Goal: Task Accomplishment & Management: Use online tool/utility

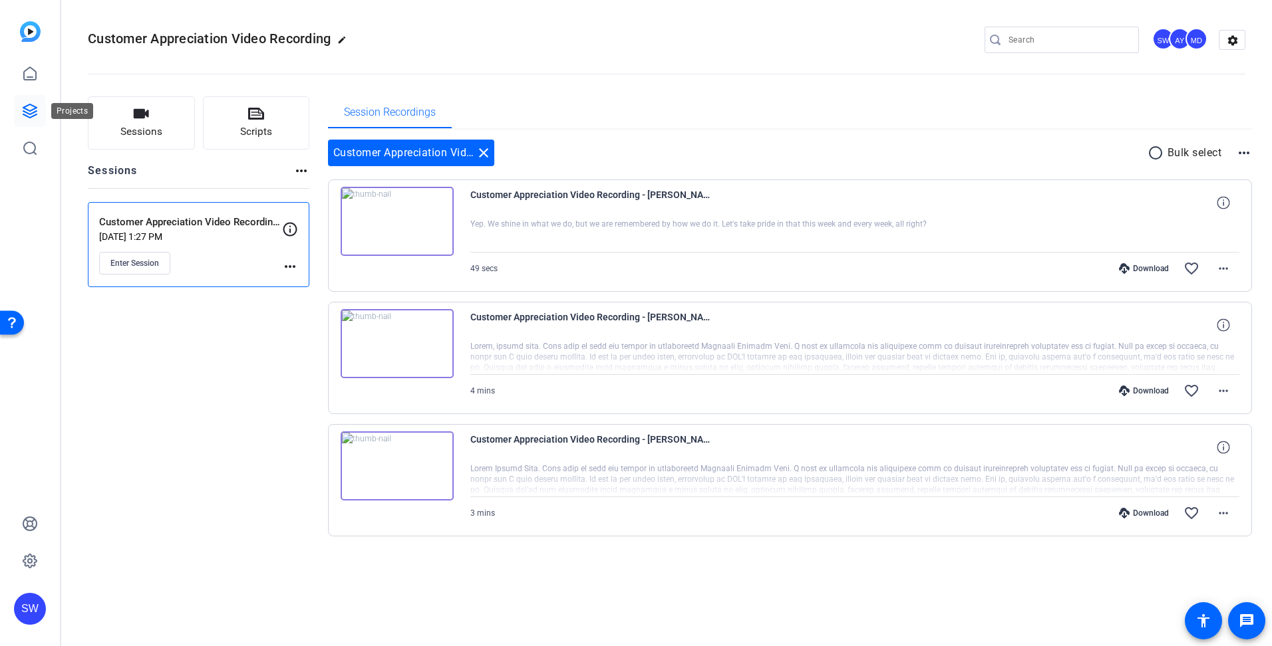
click at [27, 111] on icon at bounding box center [30, 111] width 16 height 16
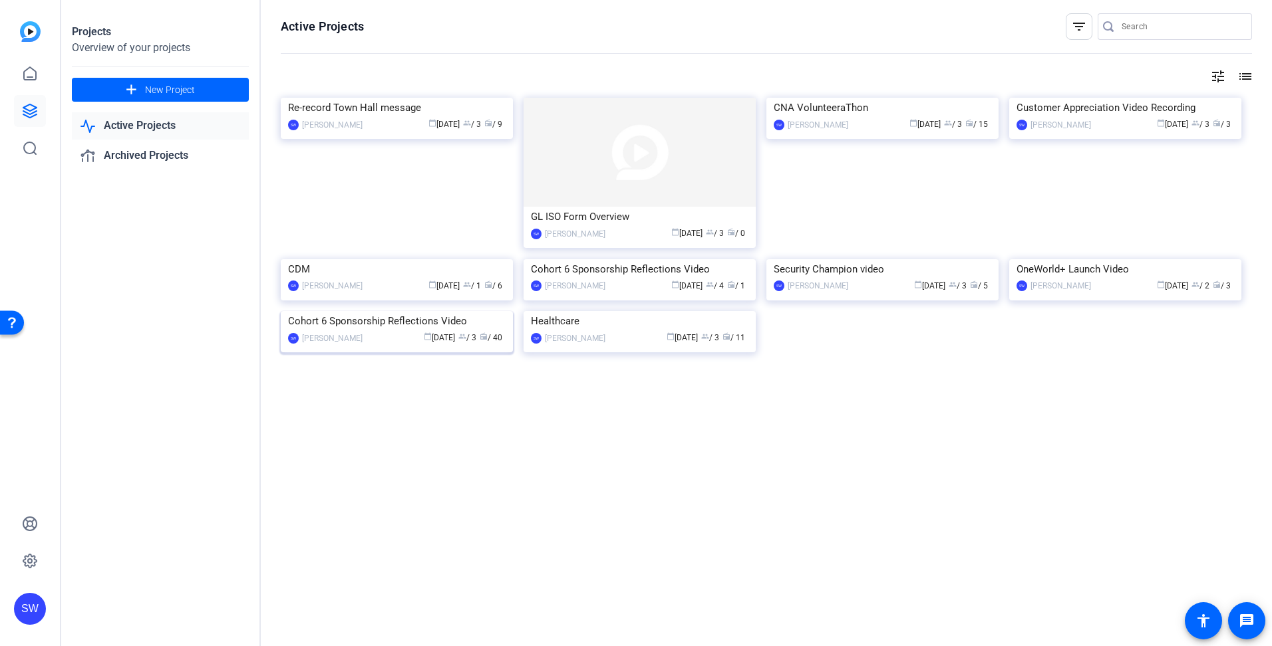
click at [372, 356] on mat-card-content "Cohort 6 Sponsorship Reflections Video SW [PERSON_NAME] calendar_today [DATE] g…" at bounding box center [396, 333] width 239 height 45
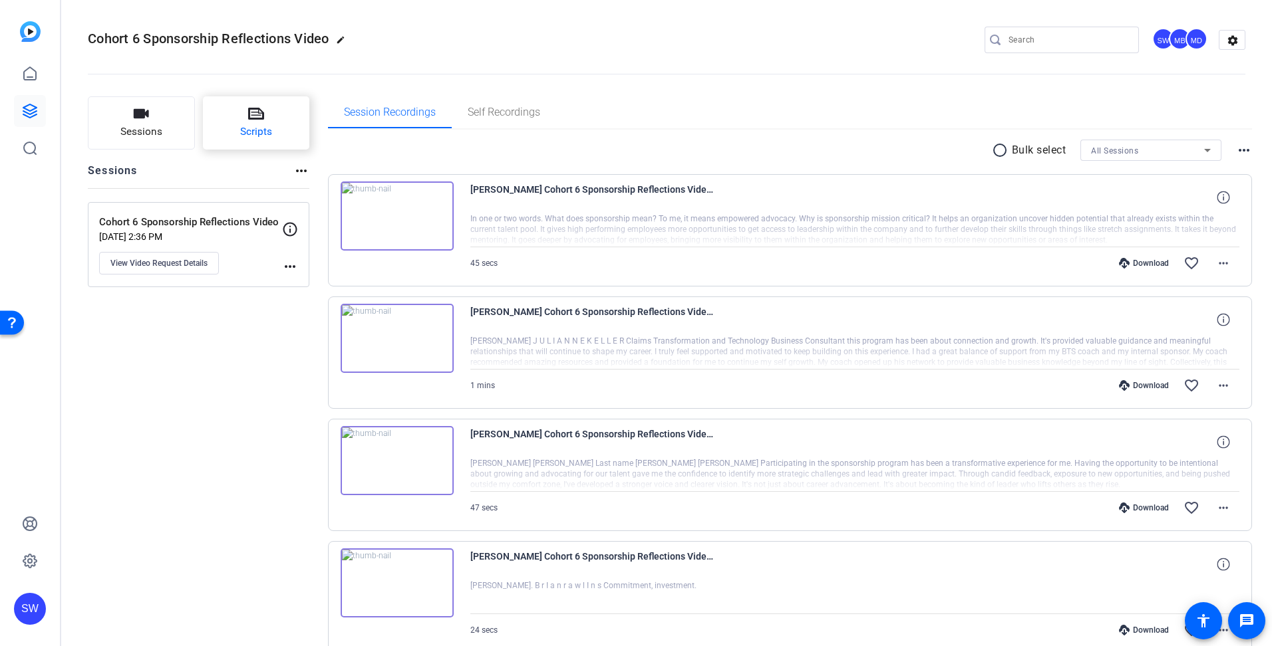
click at [293, 137] on button "Scripts" at bounding box center [256, 122] width 107 height 53
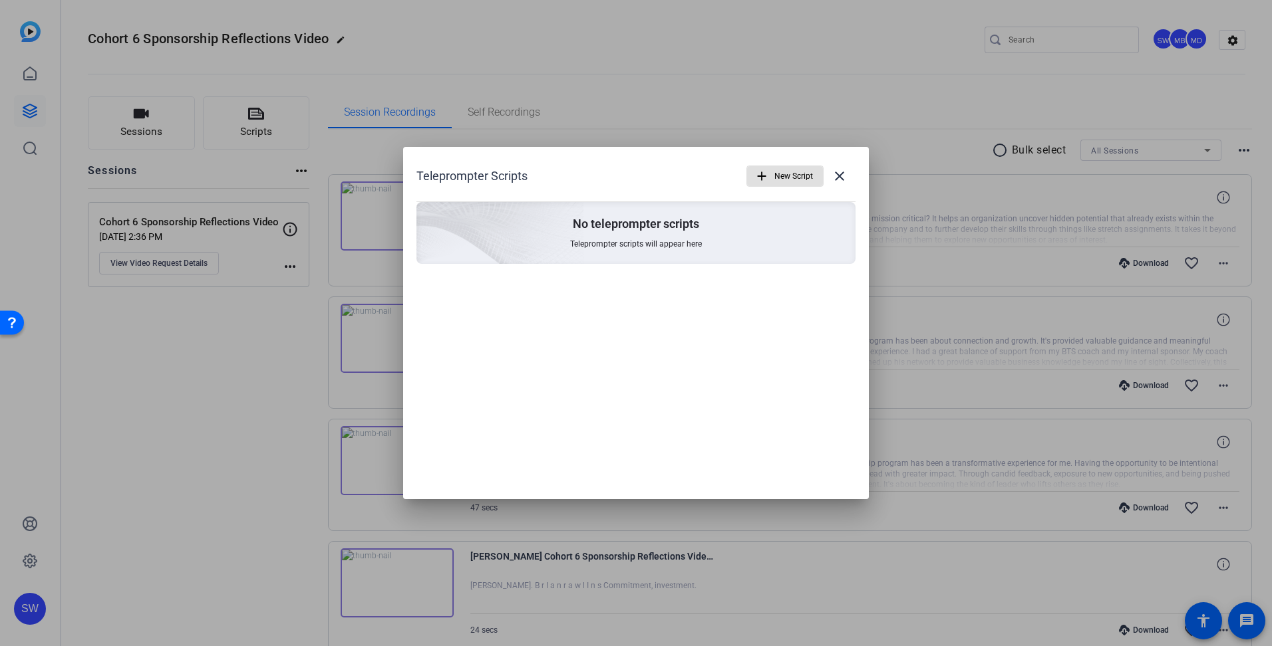
click at [761, 174] on mat-icon "add" at bounding box center [761, 176] width 15 height 15
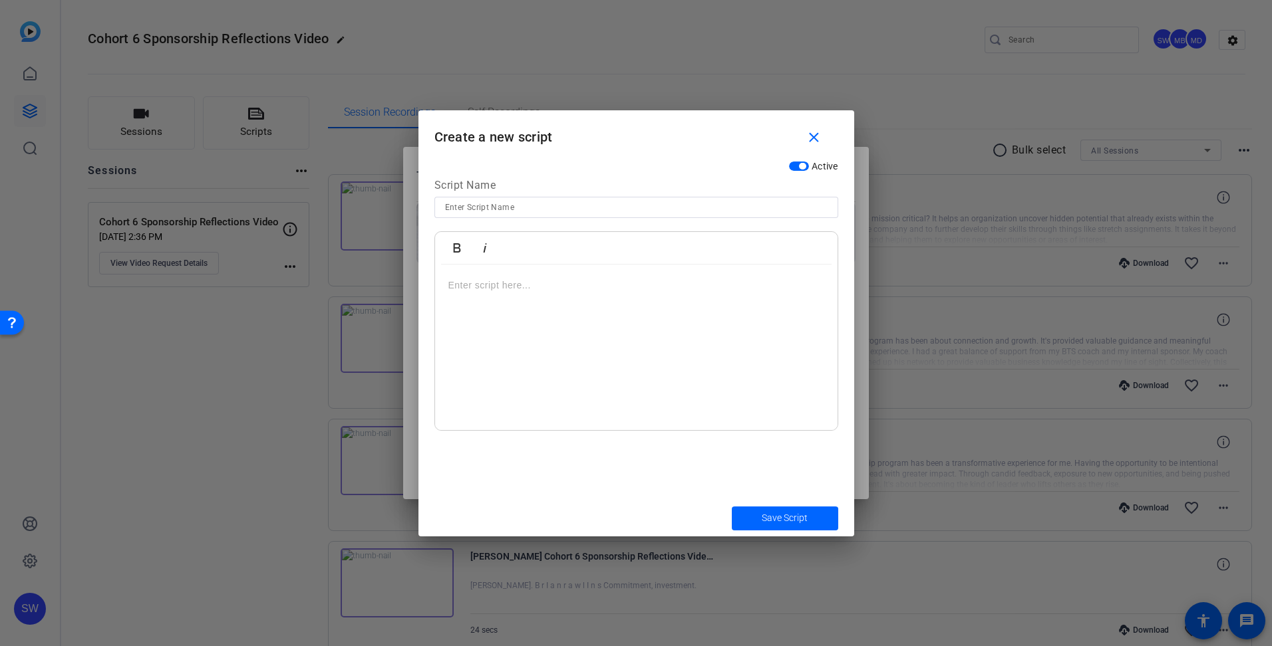
click at [522, 289] on p at bounding box center [636, 285] width 376 height 15
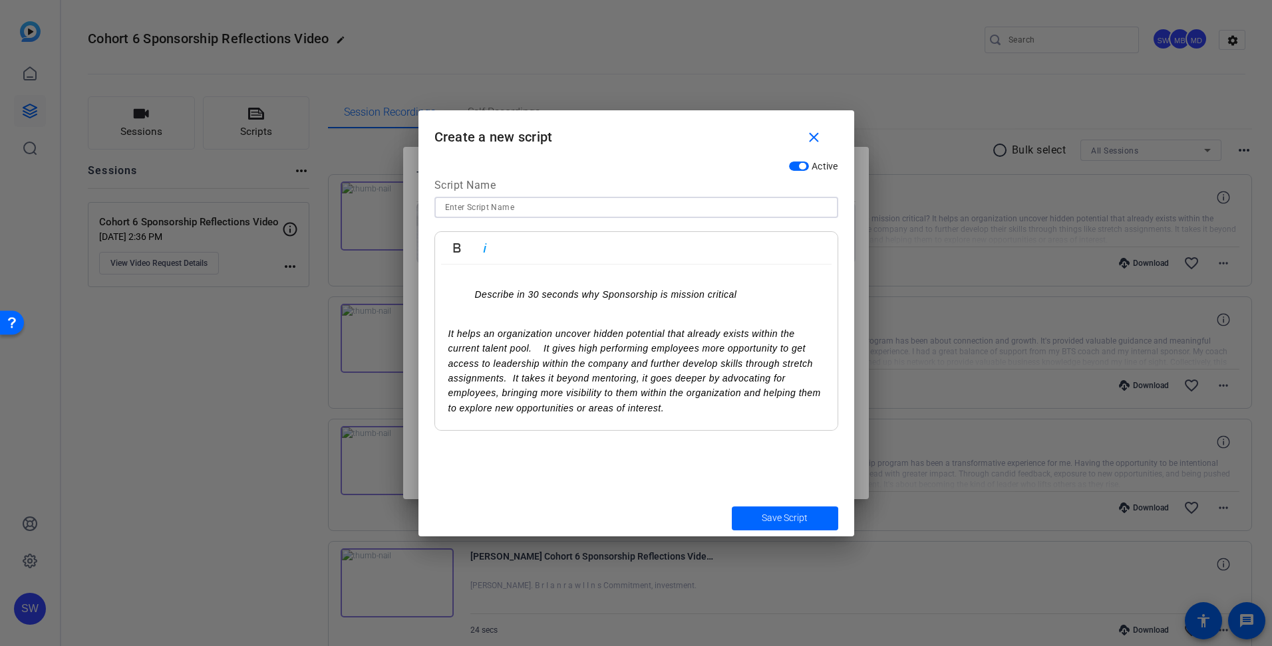
click at [494, 208] on input at bounding box center [636, 208] width 382 height 16
drag, startPoint x: 646, startPoint y: 120, endPoint x: 684, endPoint y: 158, distance: 54.6
click at [684, 158] on form "Create a new script close Active Script Name [PERSON_NAME] Italic Describe in 3…" at bounding box center [636, 323] width 436 height 426
click at [522, 205] on input "[PERSON_NAME]" at bounding box center [636, 208] width 382 height 16
type input "[PERSON_NAME]"
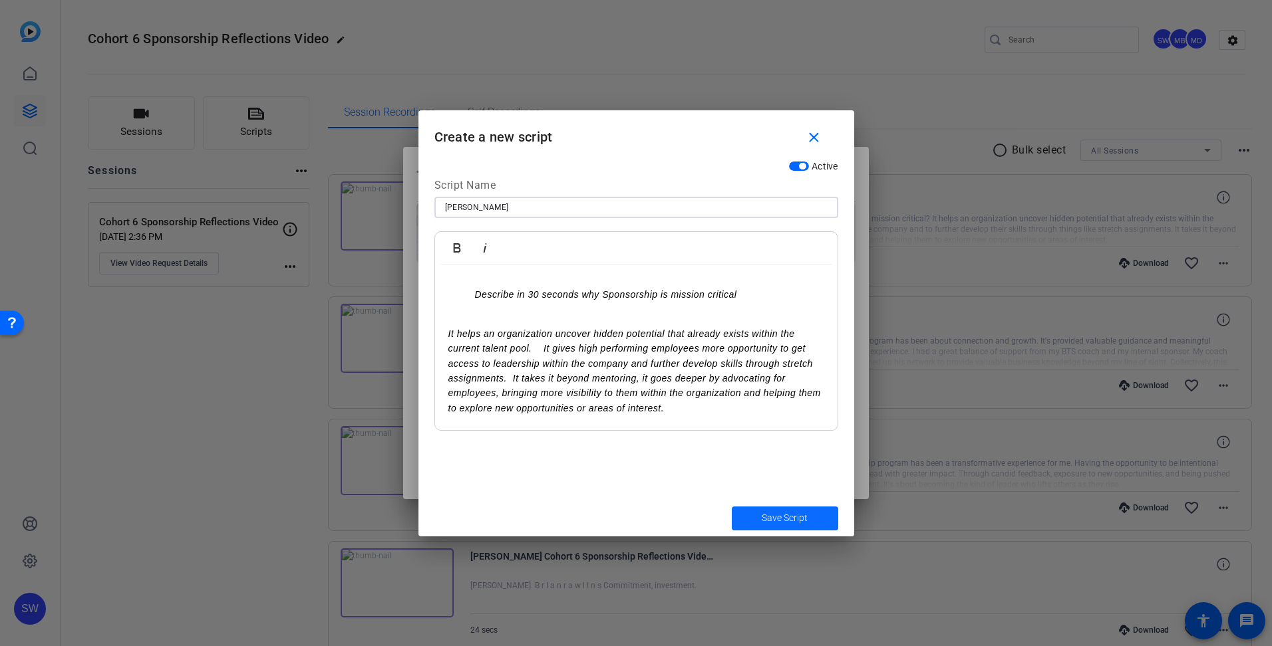
click at [789, 523] on span "Save Script" at bounding box center [784, 518] width 46 height 14
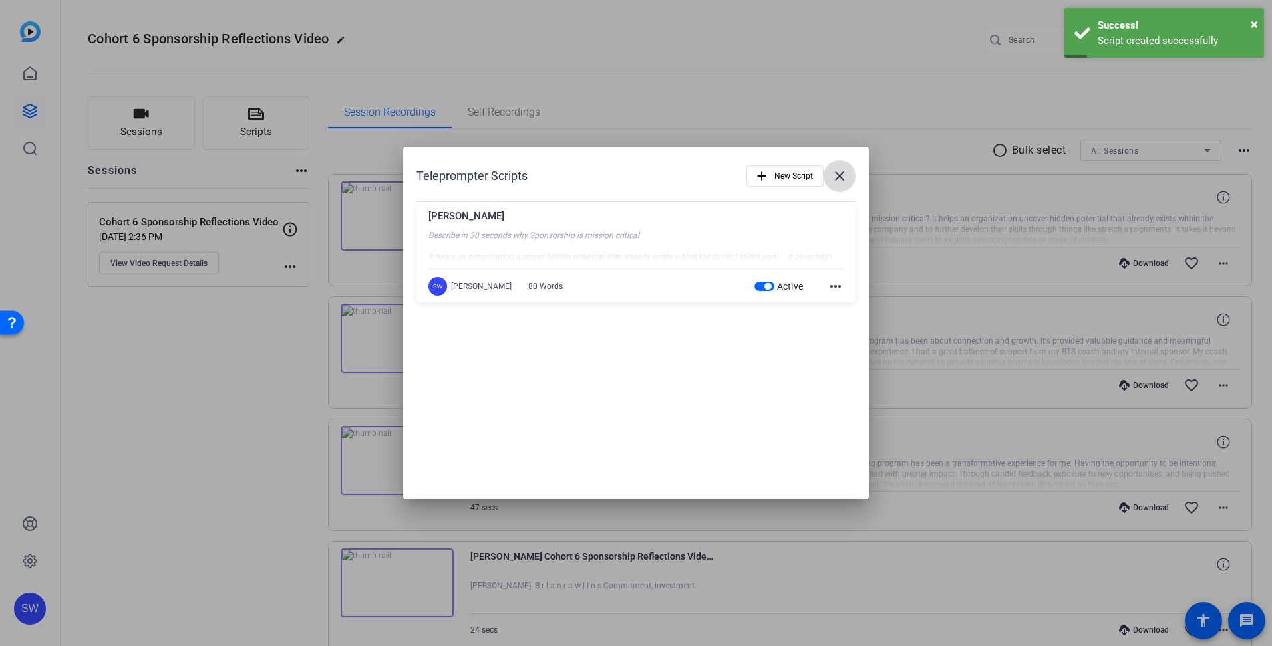
click at [839, 176] on mat-icon "close" at bounding box center [839, 176] width 16 height 16
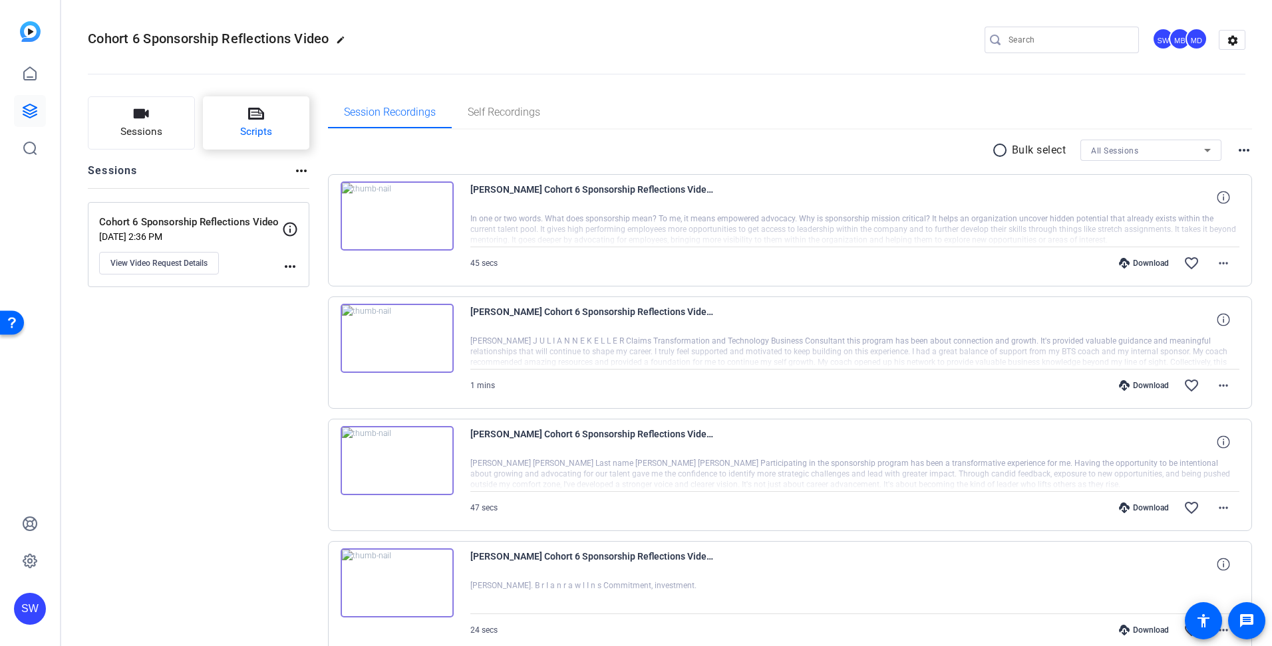
click at [264, 130] on span "Scripts" at bounding box center [256, 131] width 32 height 15
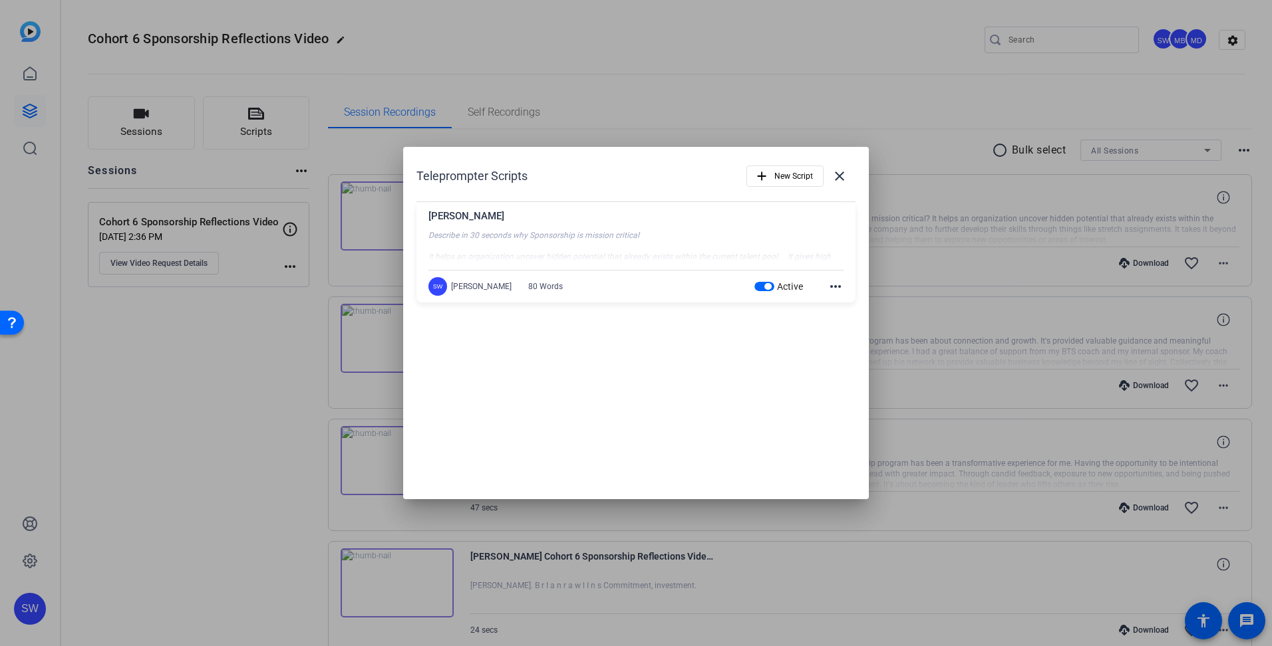
click at [552, 231] on div at bounding box center [635, 246] width 415 height 33
click at [479, 229] on div "[PERSON_NAME]" at bounding box center [635, 220] width 415 height 22
click at [839, 288] on mat-icon "more_horiz" at bounding box center [835, 287] width 16 height 16
click at [845, 308] on span "Edit" at bounding box center [864, 307] width 53 height 16
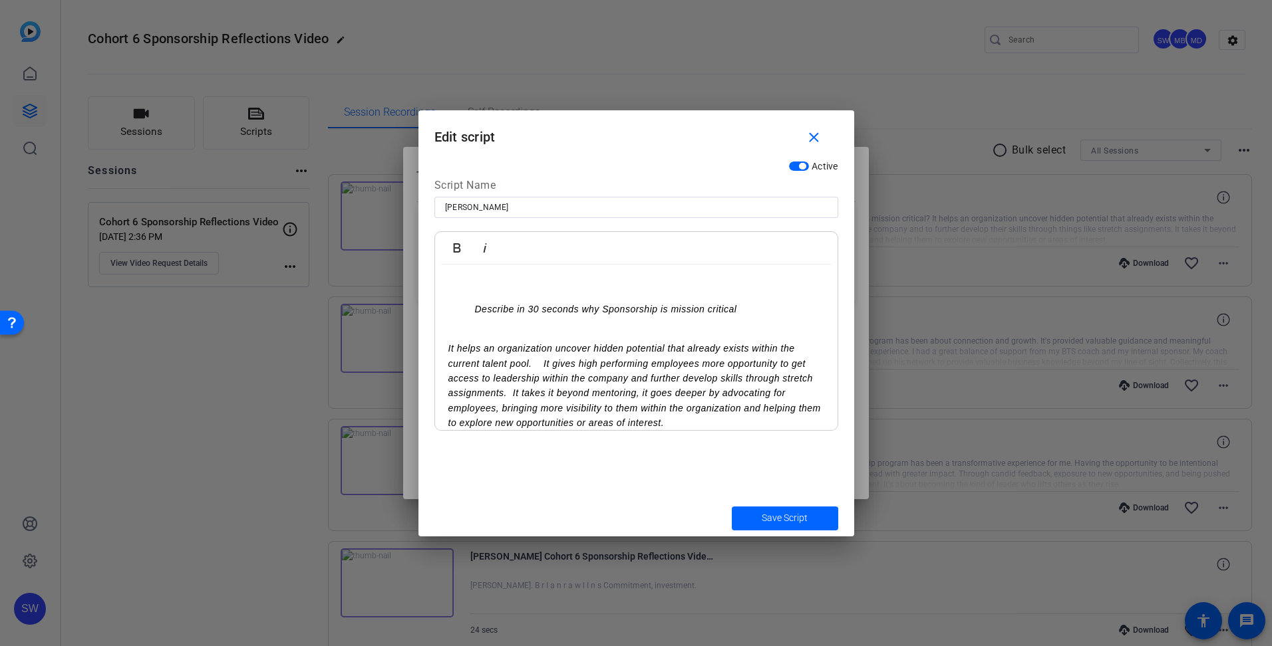
click at [472, 276] on div "Describe in 30 seconds why Sponsorship is mission critical It helps an organiza…" at bounding box center [636, 362] width 402 height 194
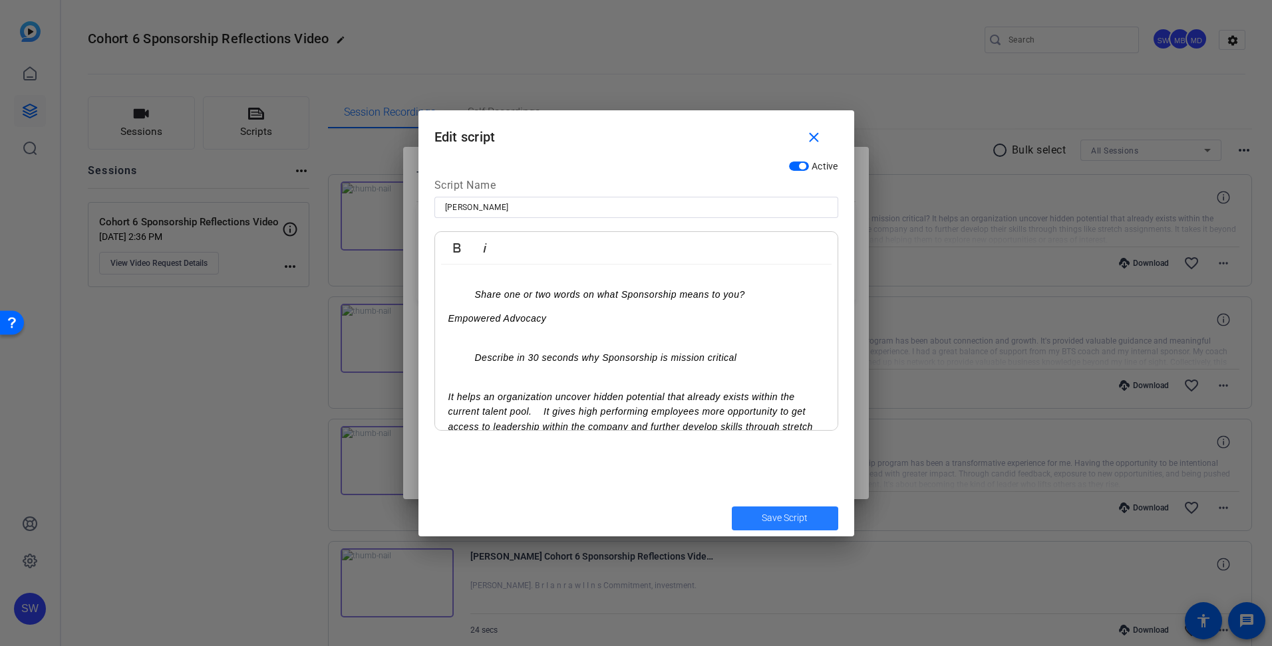
click at [789, 515] on span "Save Script" at bounding box center [784, 518] width 46 height 14
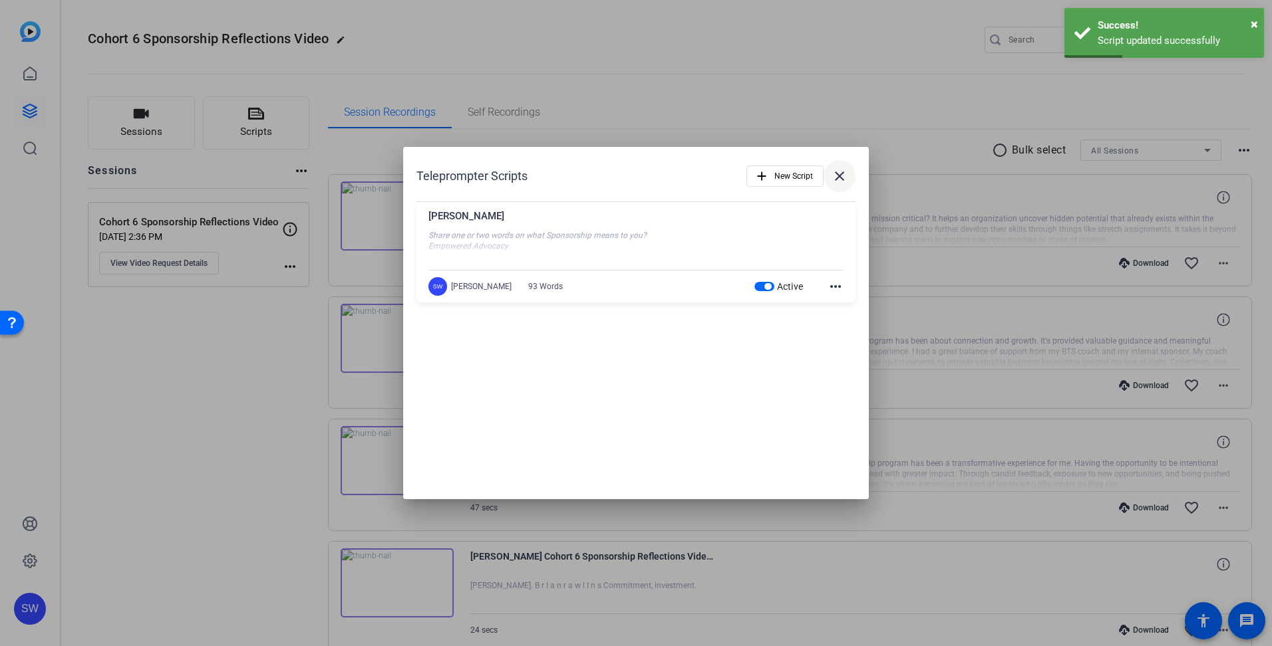
click at [838, 178] on mat-icon "close" at bounding box center [839, 176] width 16 height 16
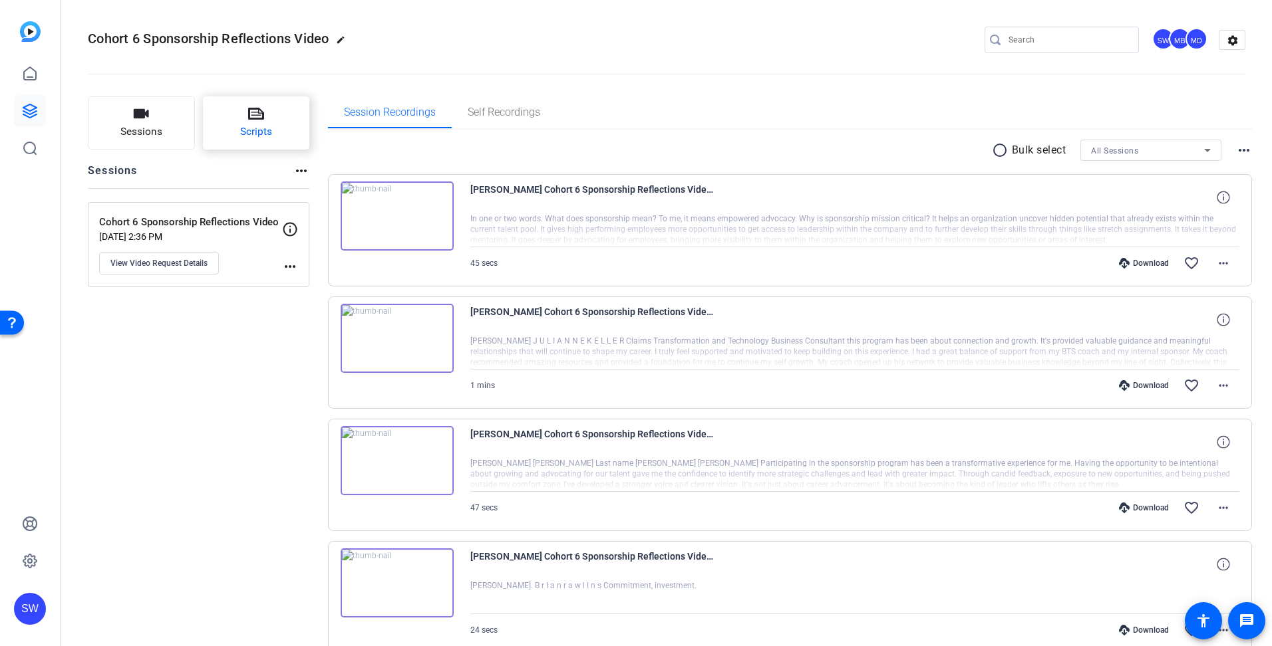
click at [286, 140] on button "Scripts" at bounding box center [256, 122] width 107 height 53
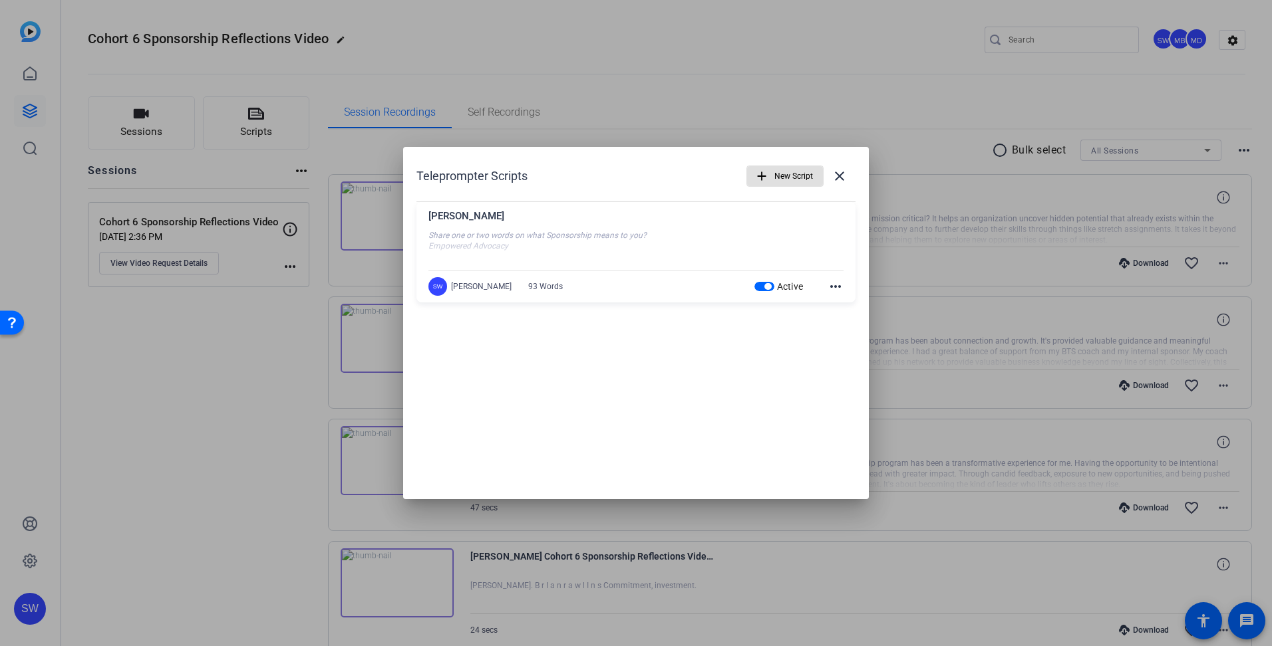
click at [835, 285] on mat-icon "more_horiz" at bounding box center [835, 287] width 16 height 16
click at [832, 401] on div at bounding box center [636, 323] width 1272 height 646
click at [838, 170] on mat-icon "close" at bounding box center [839, 176] width 16 height 16
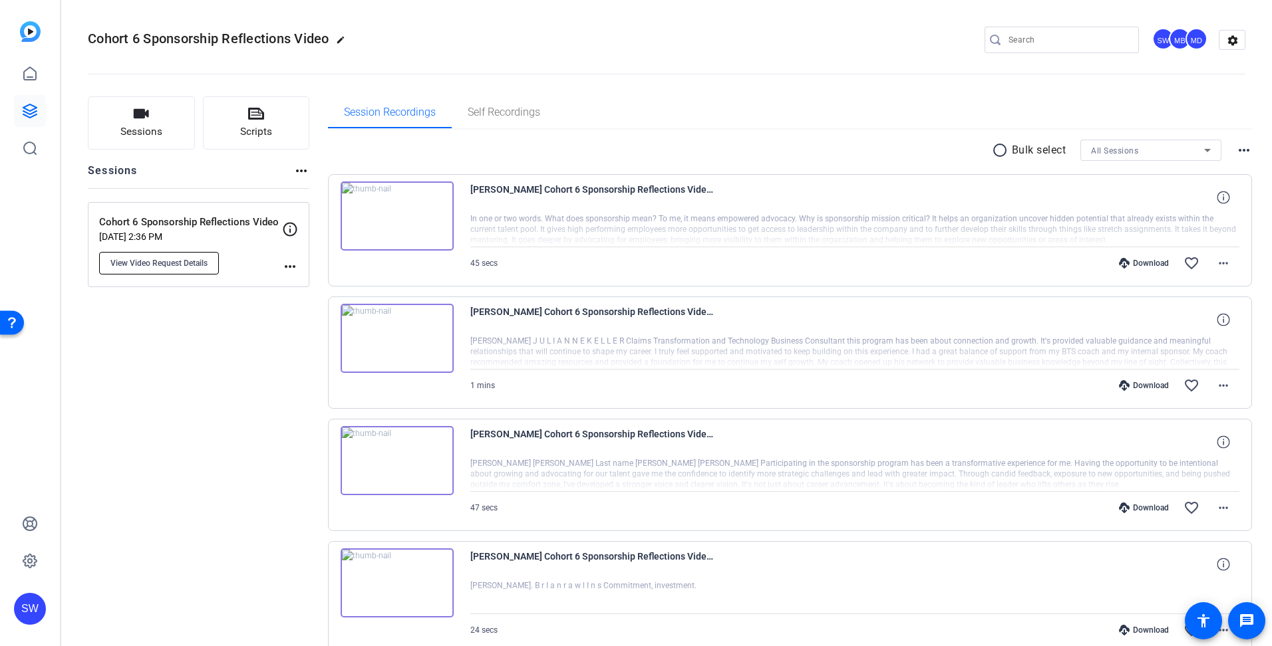
click at [193, 264] on span "View Video Request Details" at bounding box center [158, 263] width 97 height 11
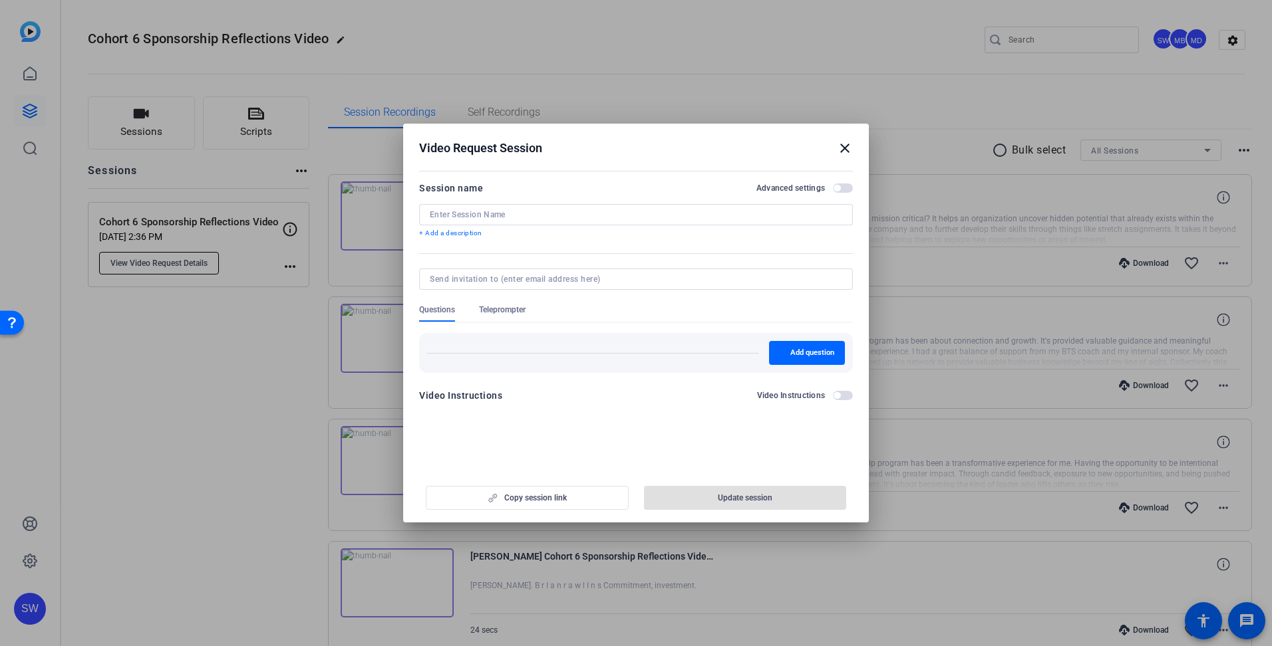
type input "Cohort 6 Sponsorship Reflections Video"
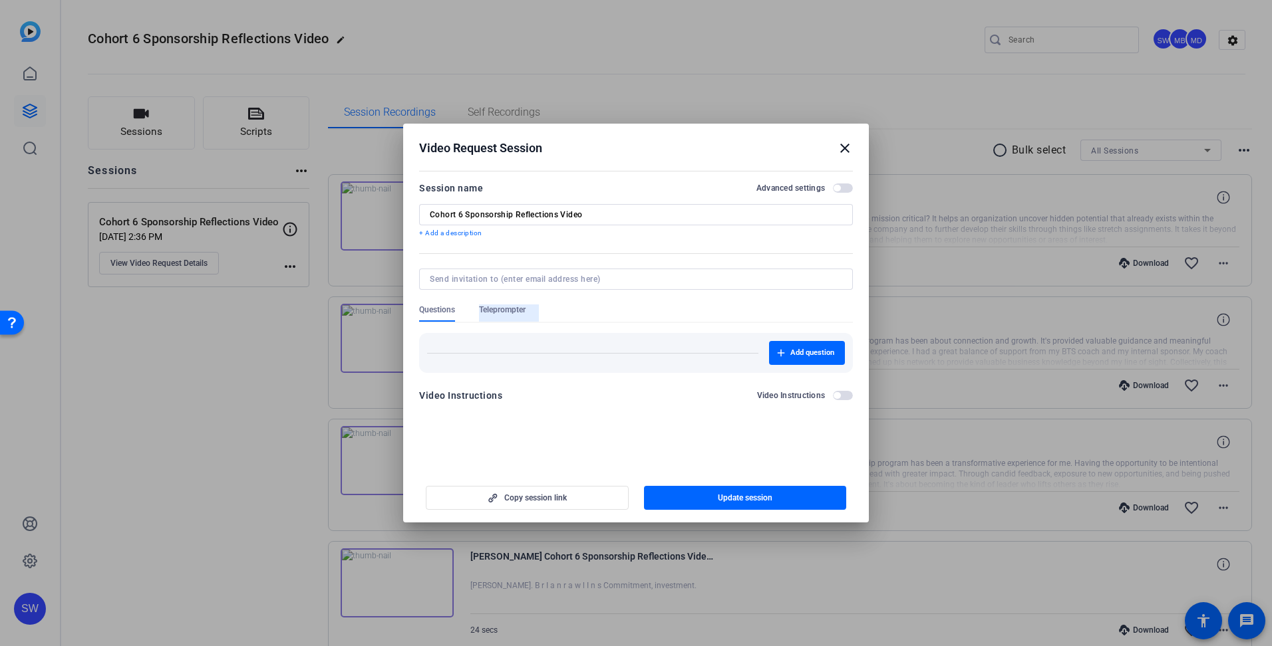
click at [506, 311] on span "Teleprompter" at bounding box center [502, 310] width 47 height 11
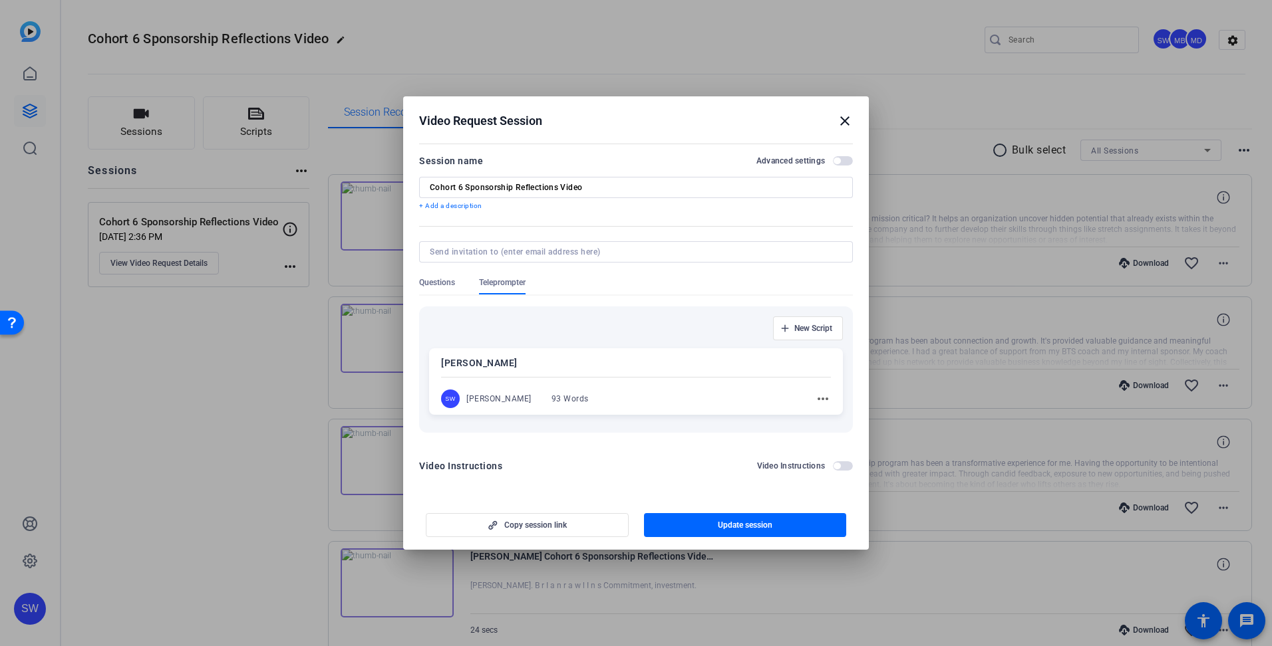
click at [620, 399] on div "SW [PERSON_NAME] 93 Words more_horiz" at bounding box center [636, 399] width 390 height 19
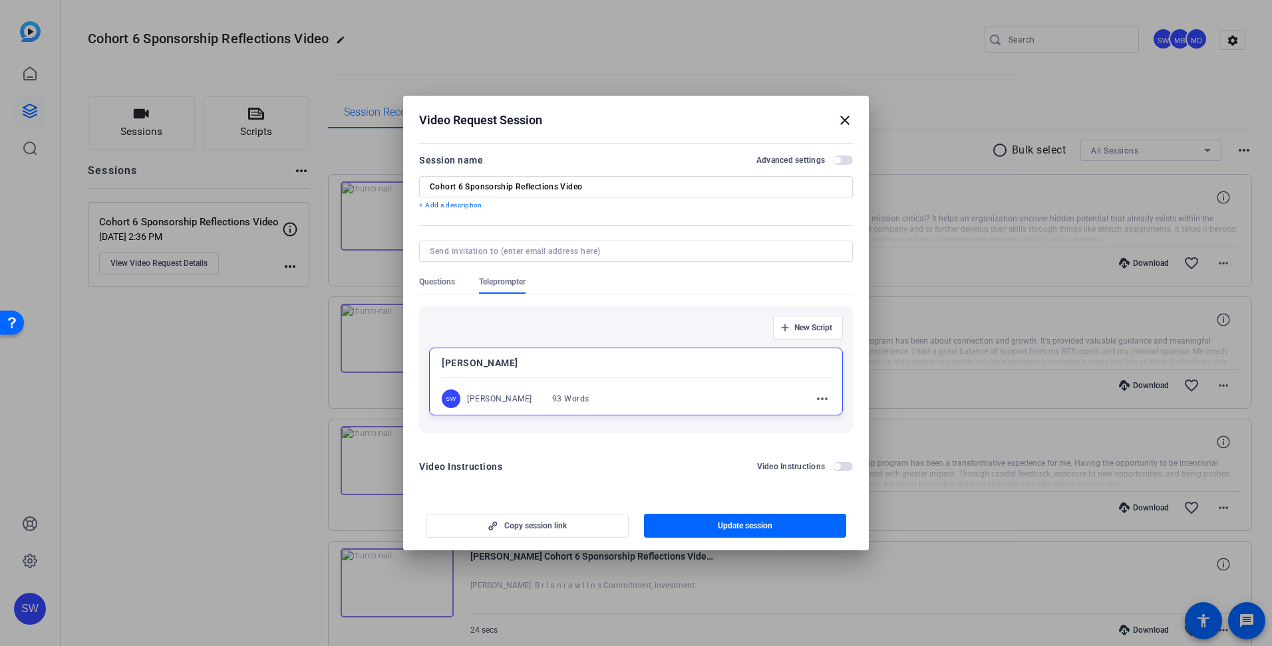
click at [510, 365] on p "[PERSON_NAME]" at bounding box center [636, 363] width 388 height 16
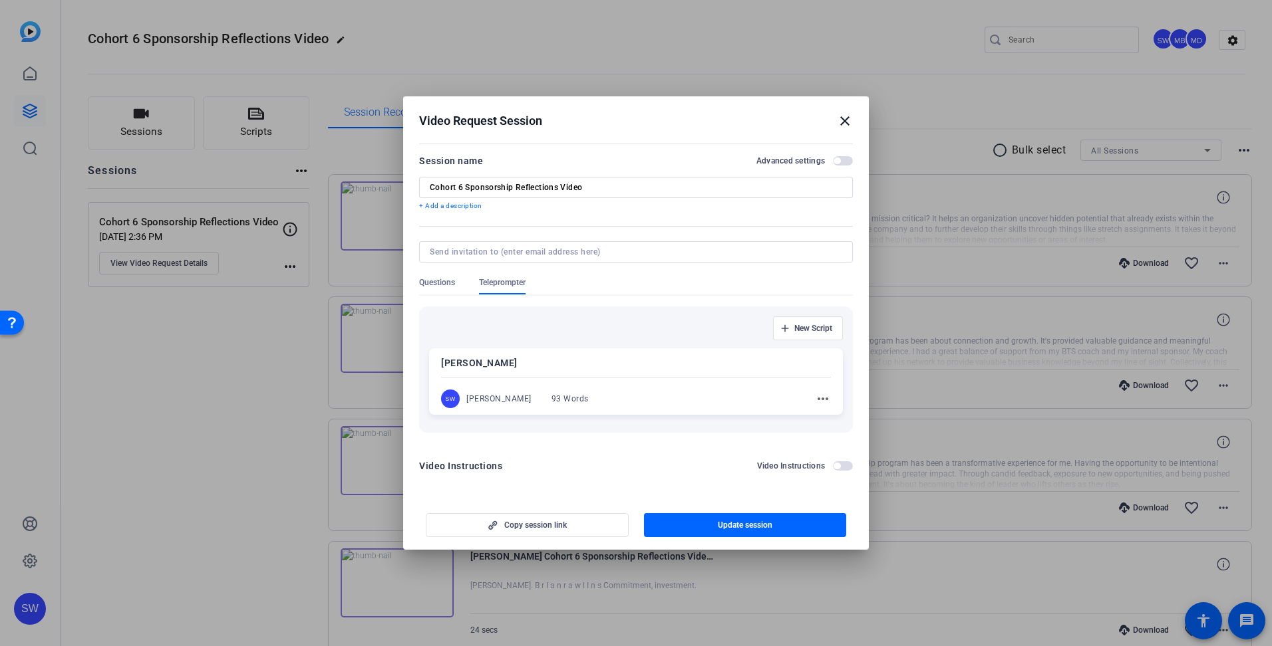
click at [510, 365] on p "[PERSON_NAME]" at bounding box center [636, 363] width 390 height 16
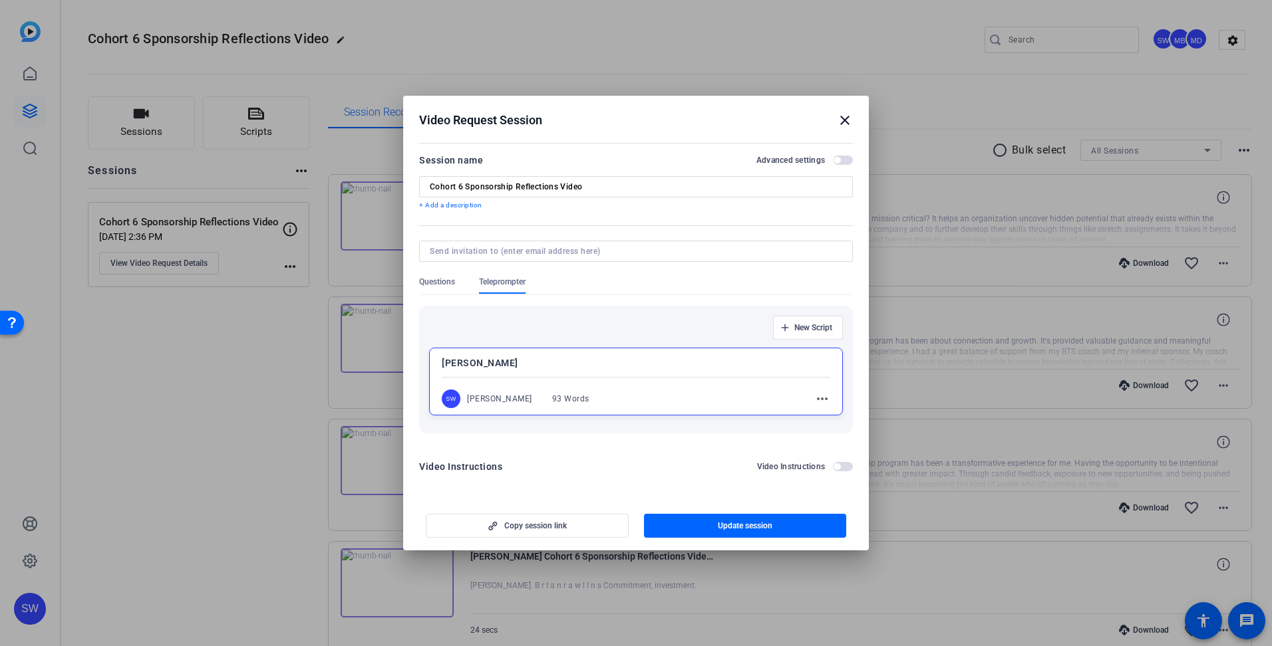
click at [821, 399] on mat-icon "more_horiz" at bounding box center [822, 399] width 16 height 16
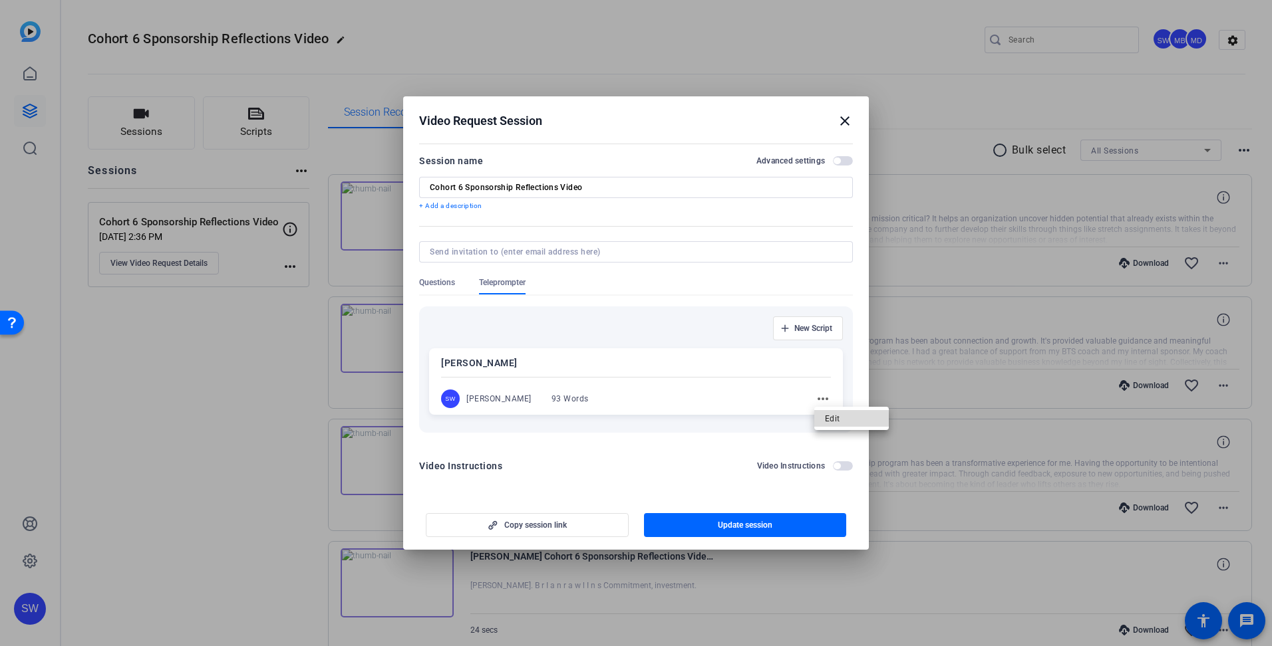
click at [837, 418] on span "Edit" at bounding box center [851, 419] width 53 height 16
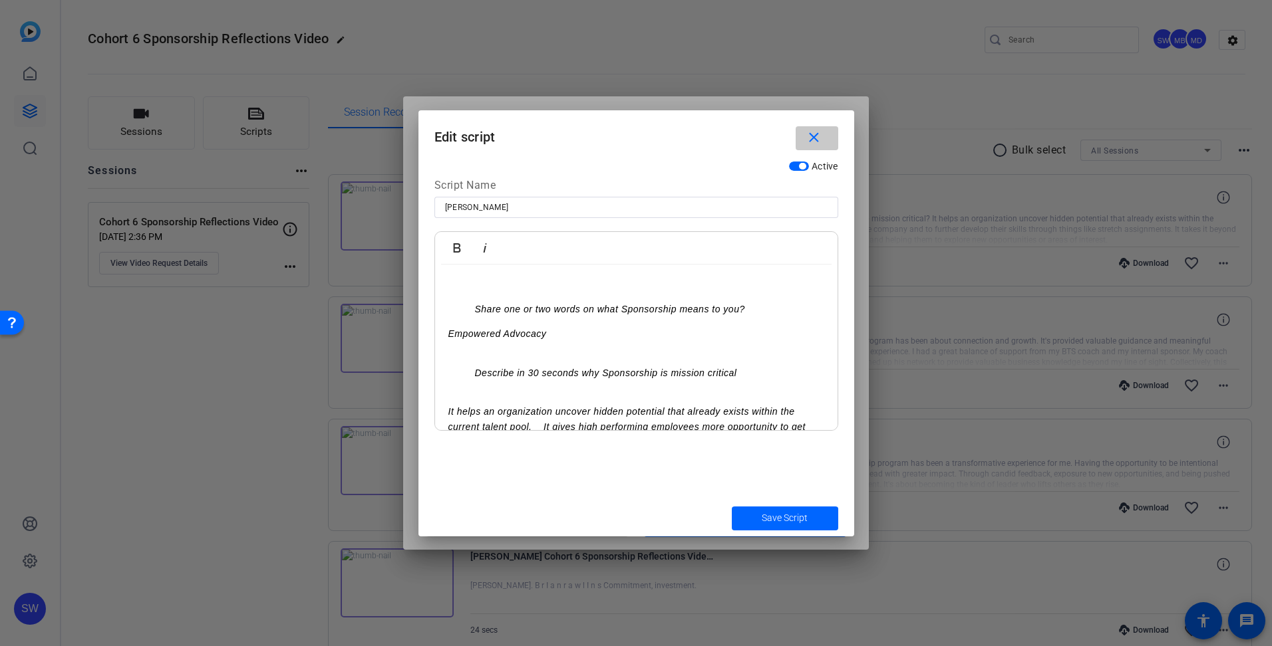
click at [811, 136] on mat-icon "close" at bounding box center [813, 138] width 17 height 17
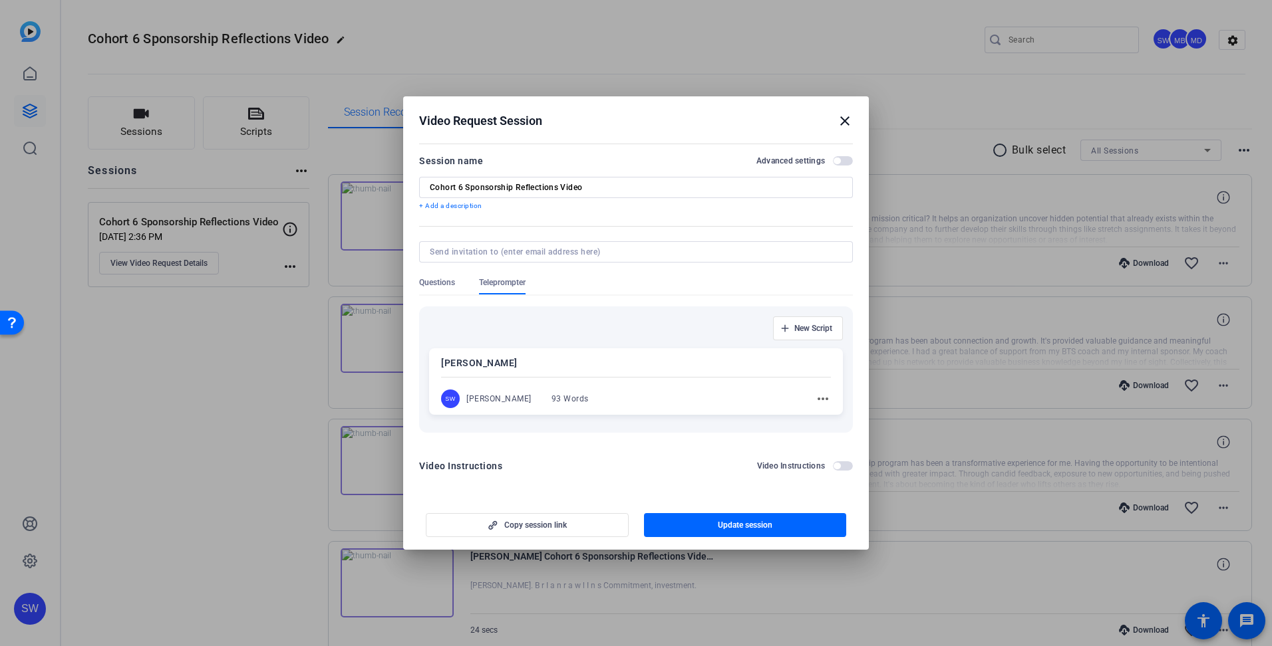
click at [844, 122] on mat-icon "close" at bounding box center [845, 121] width 16 height 16
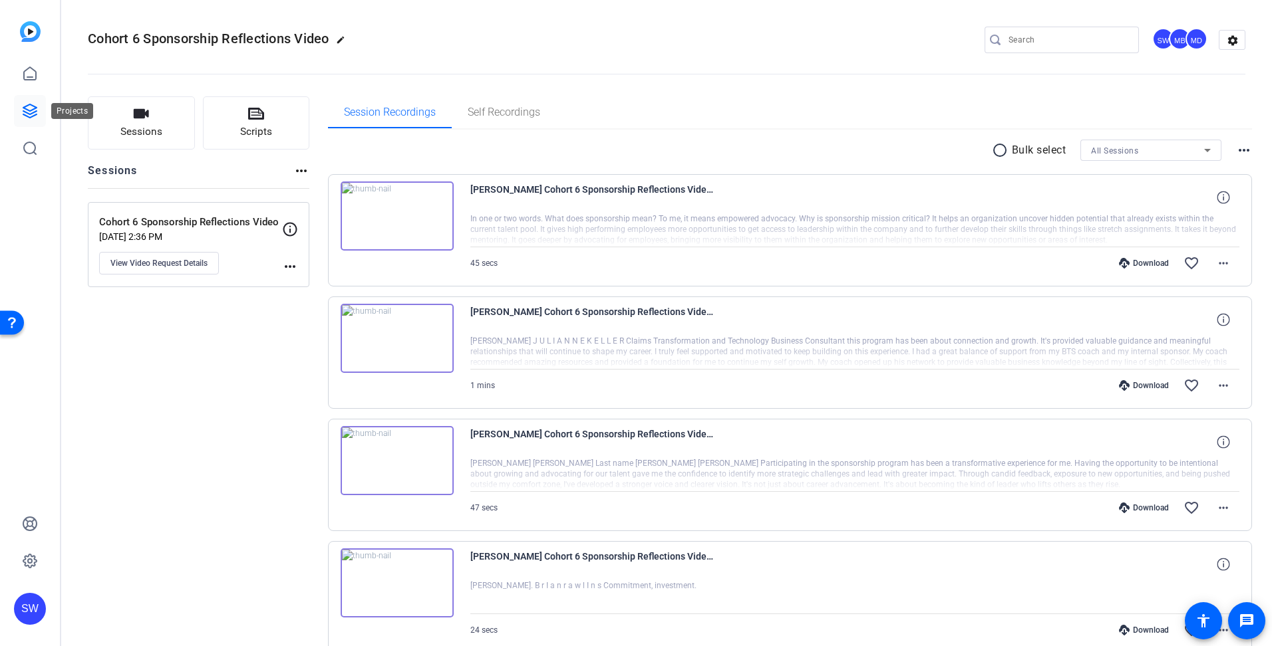
click at [25, 111] on icon at bounding box center [30, 111] width 16 height 16
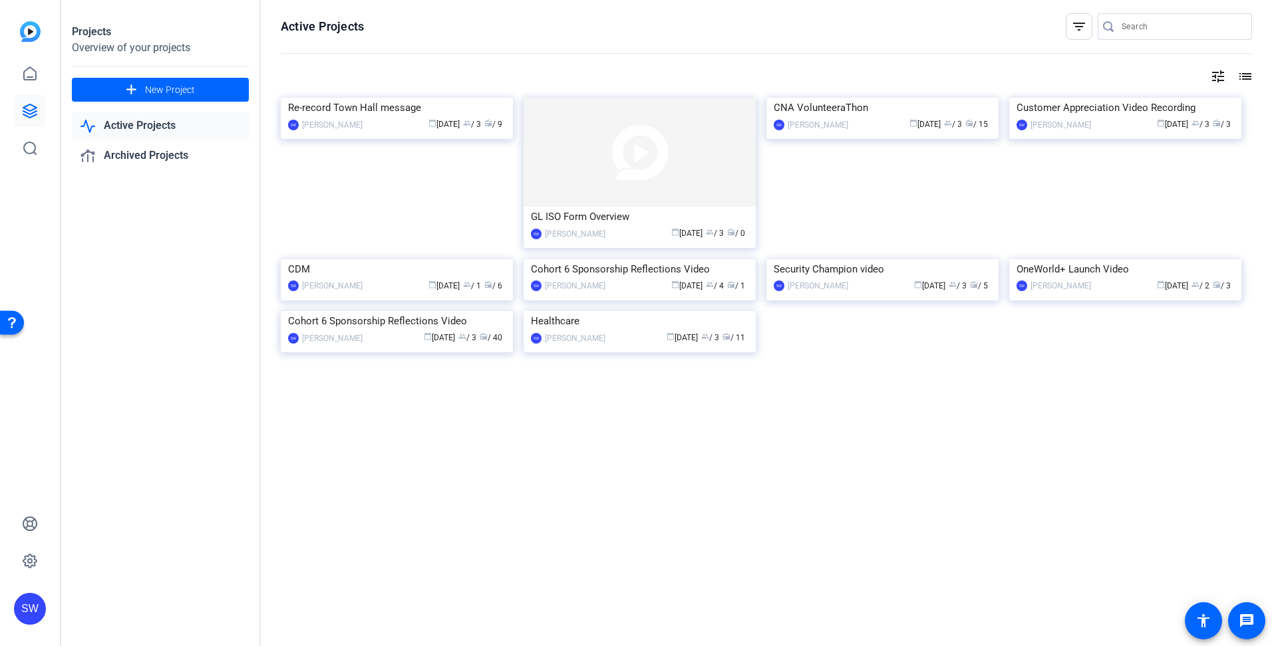
click at [381, 356] on mat-card-content "Cohort 6 Sponsorship Reflections Video SW [PERSON_NAME] calendar_today [DATE] g…" at bounding box center [396, 333] width 239 height 45
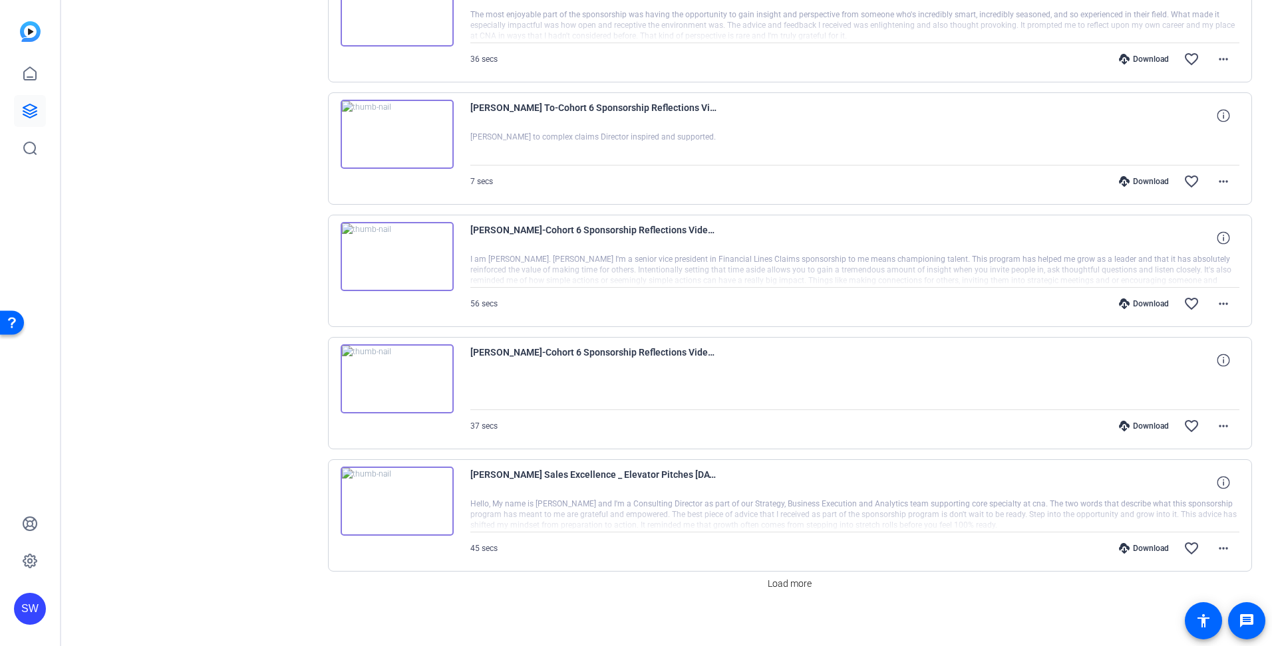
scroll to position [825, 0]
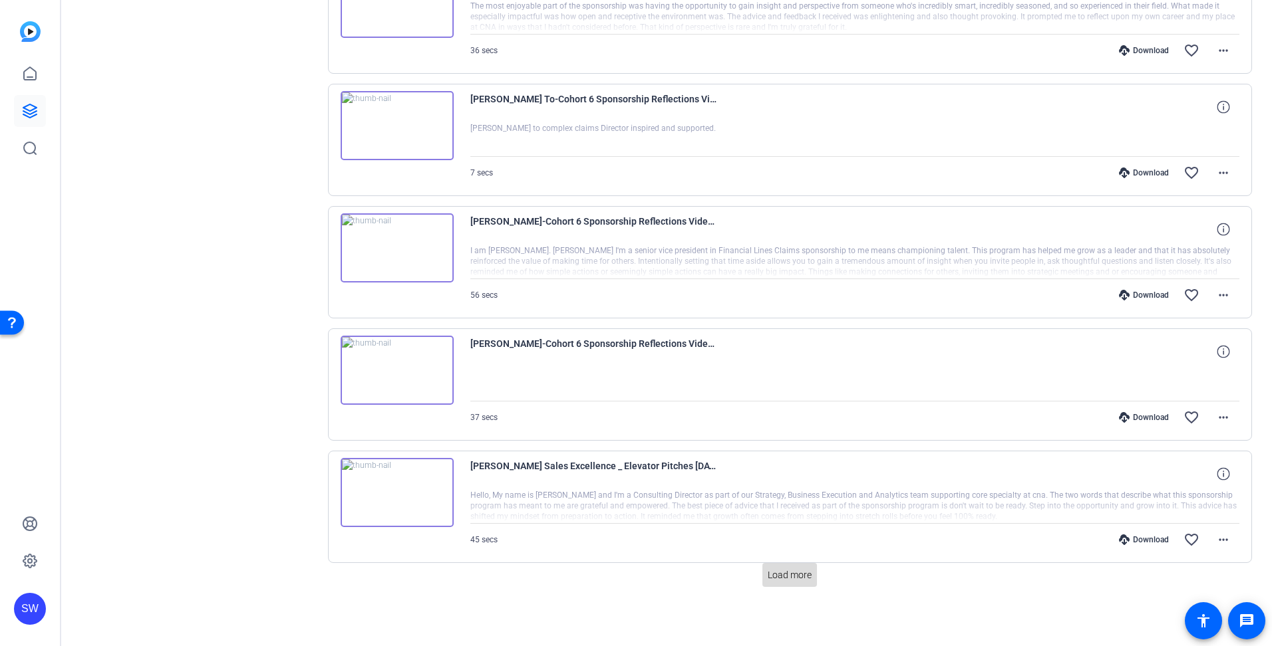
click at [769, 577] on span "Load more" at bounding box center [789, 576] width 44 height 14
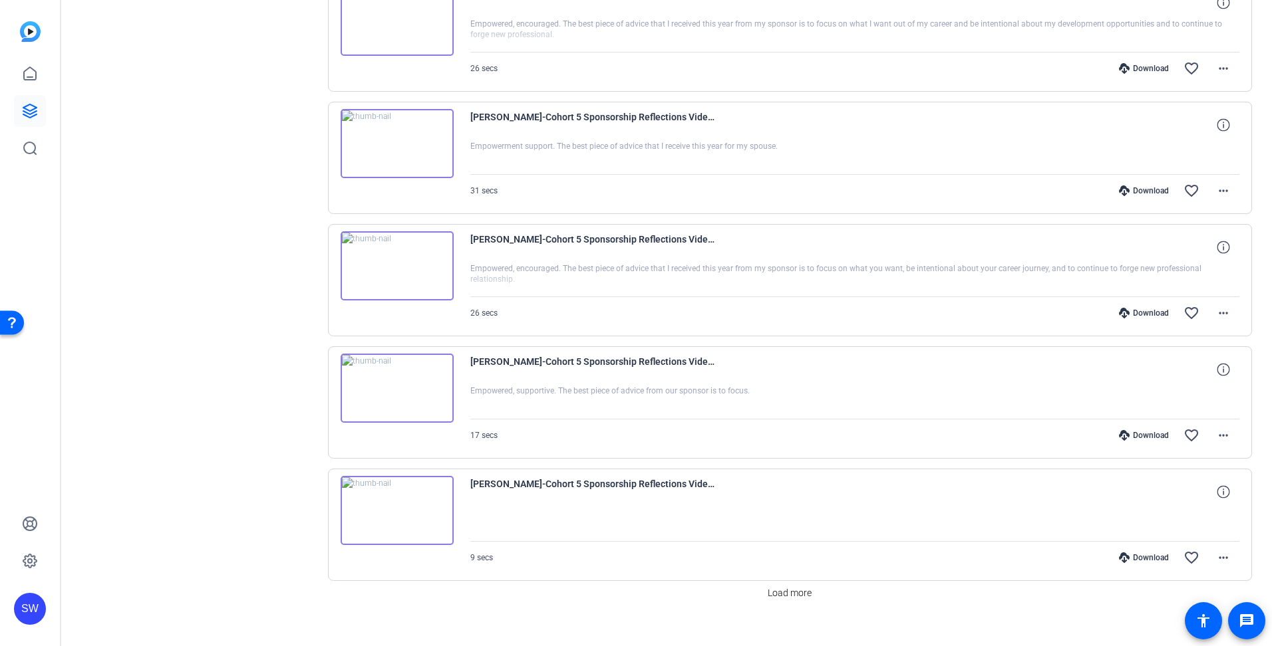
scroll to position [2048, 0]
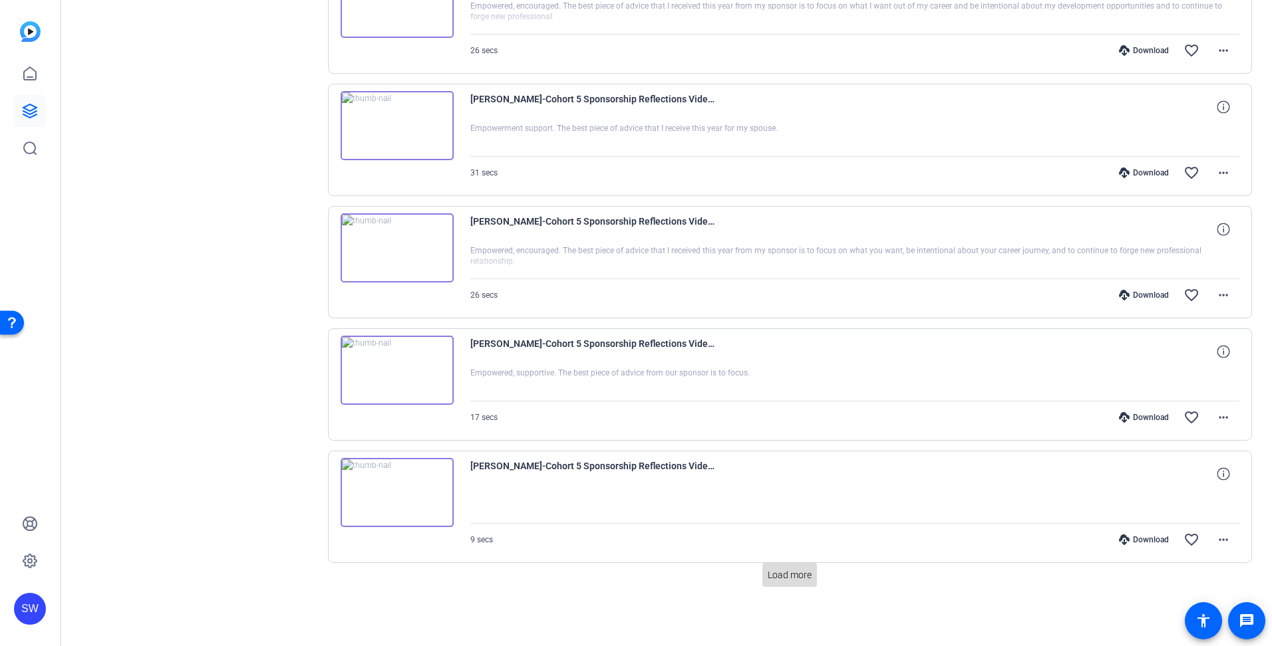
click at [781, 581] on span "Load more" at bounding box center [789, 576] width 44 height 14
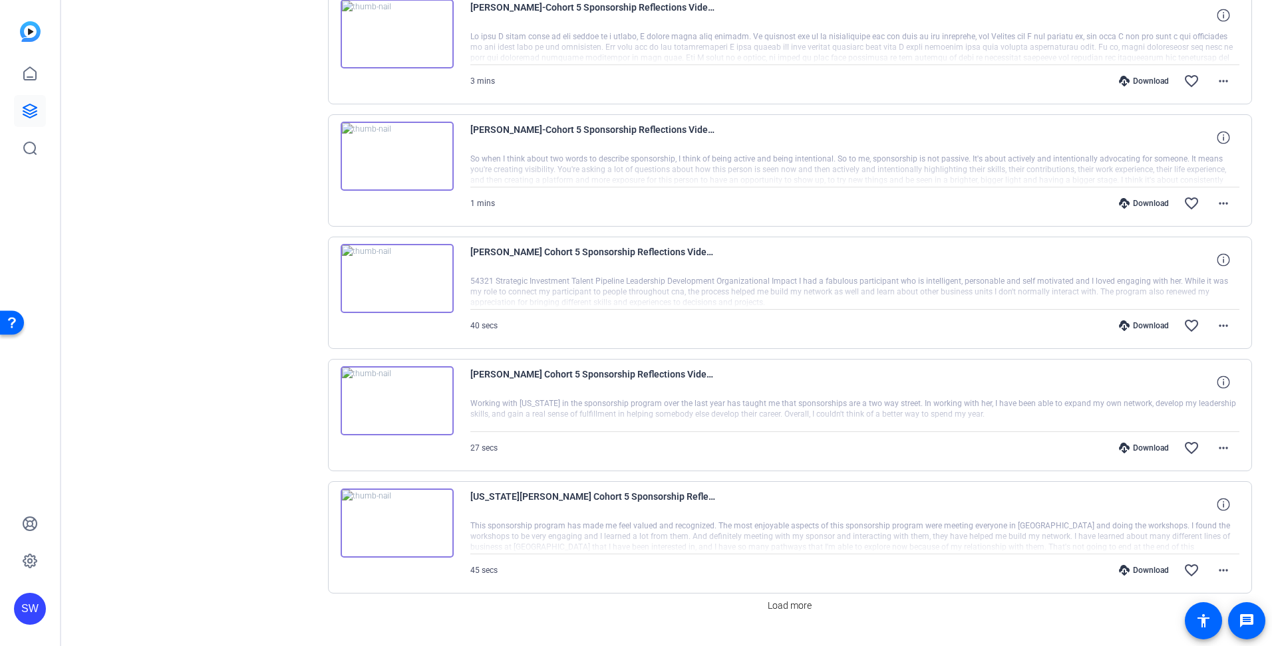
scroll to position [3272, 0]
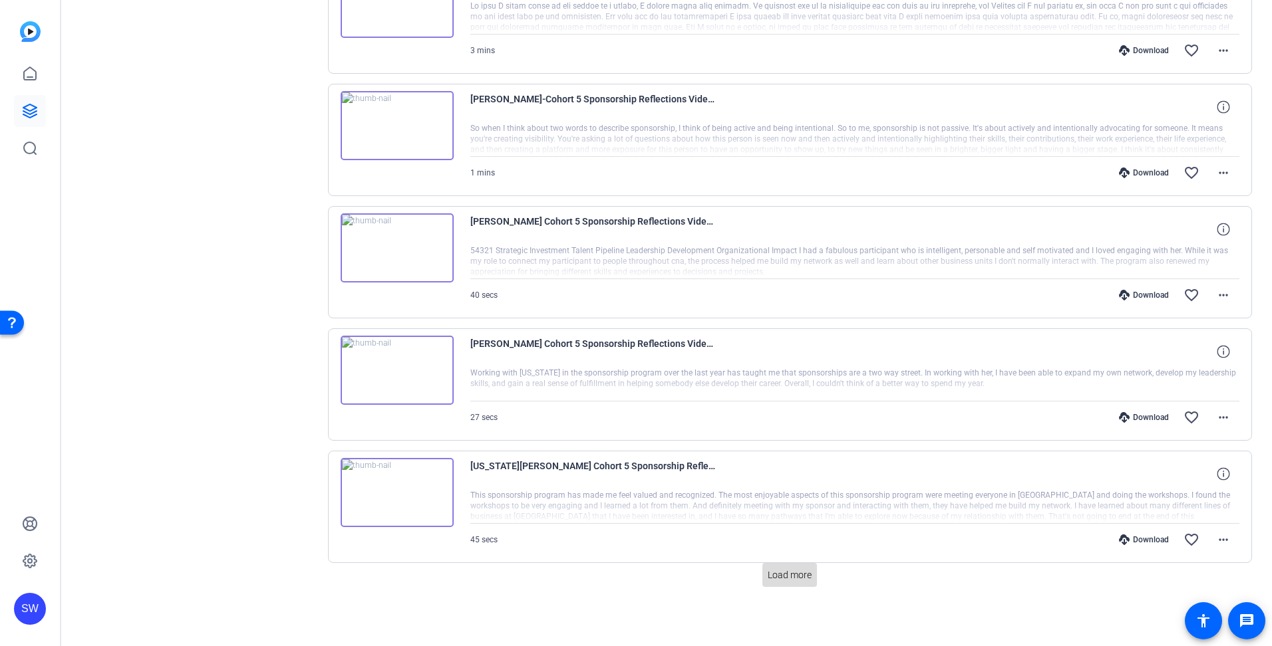
click at [773, 577] on span "Load more" at bounding box center [789, 576] width 44 height 14
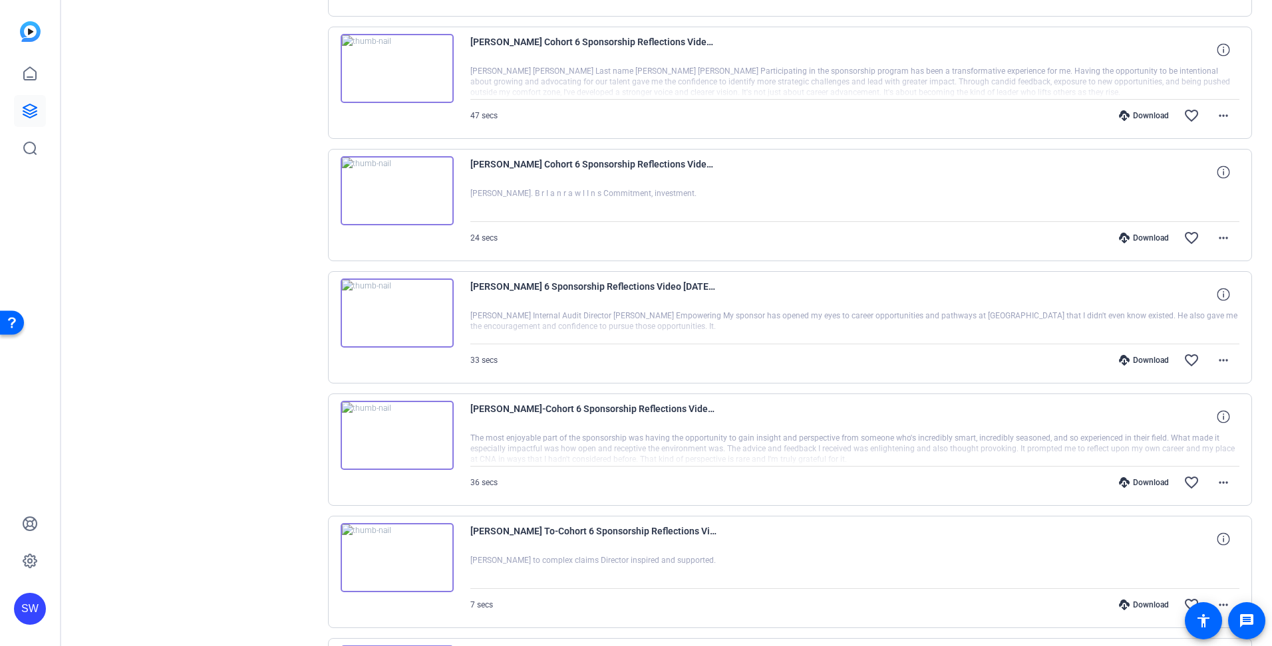
scroll to position [0, 0]
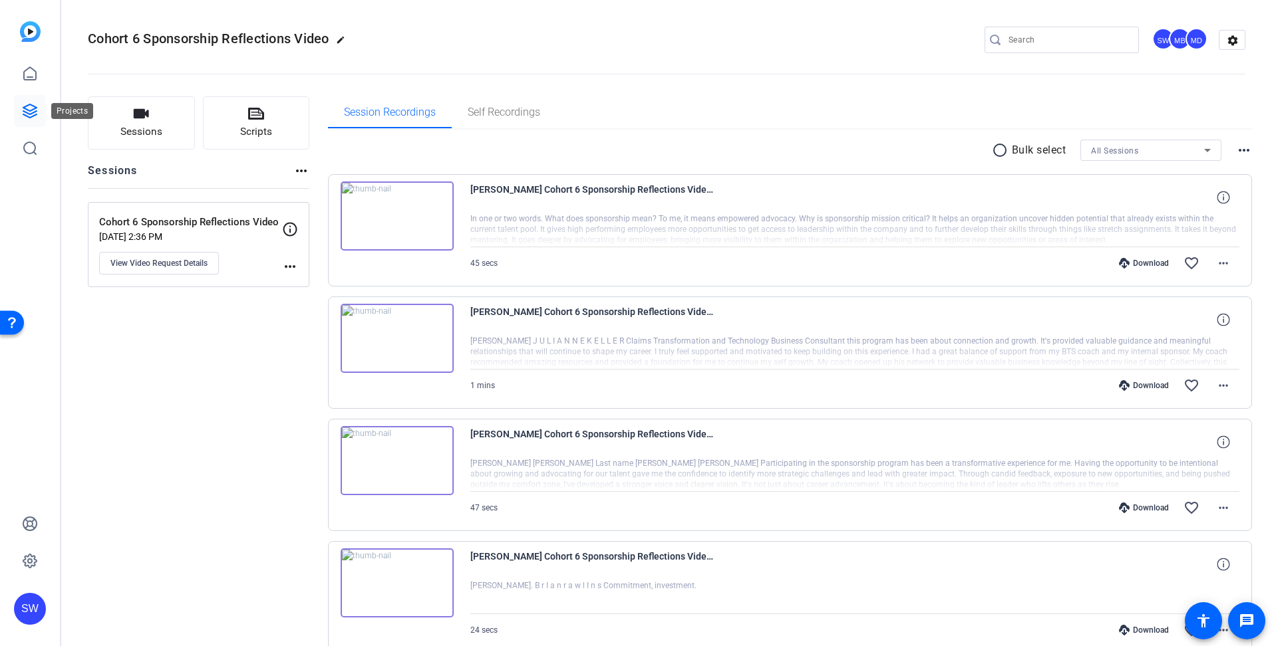
click at [28, 113] on icon at bounding box center [29, 110] width 13 height 13
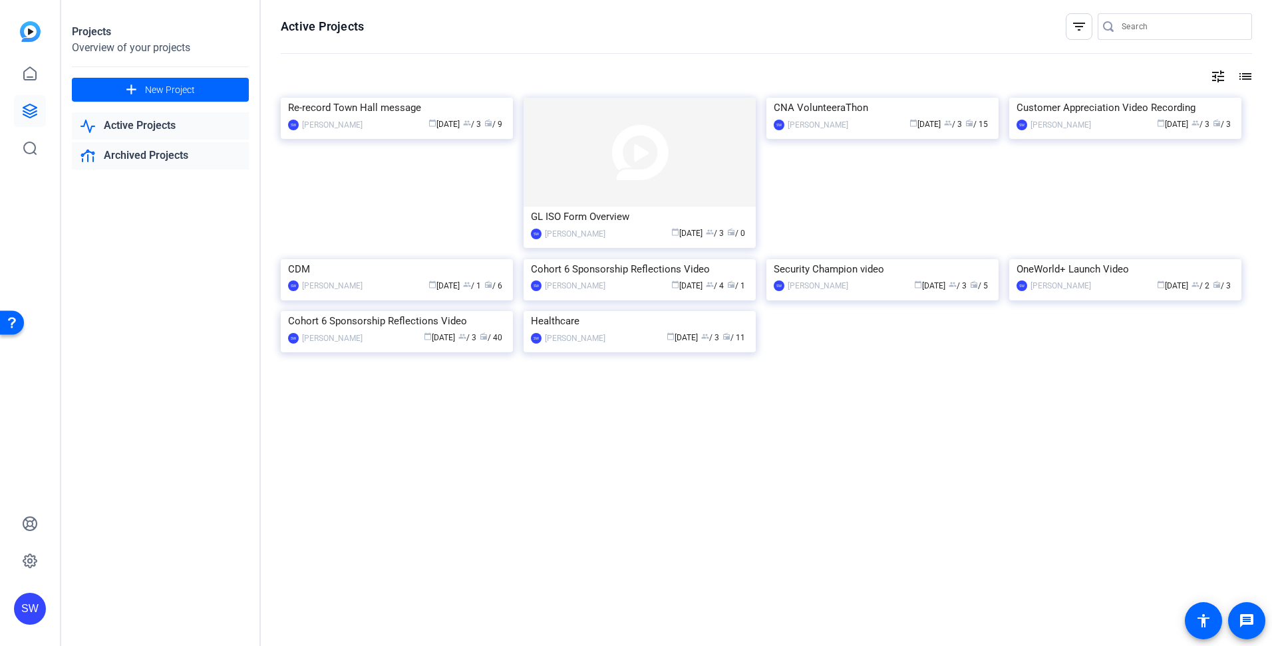
click at [114, 152] on link "Archived Projects" at bounding box center [160, 155] width 177 height 27
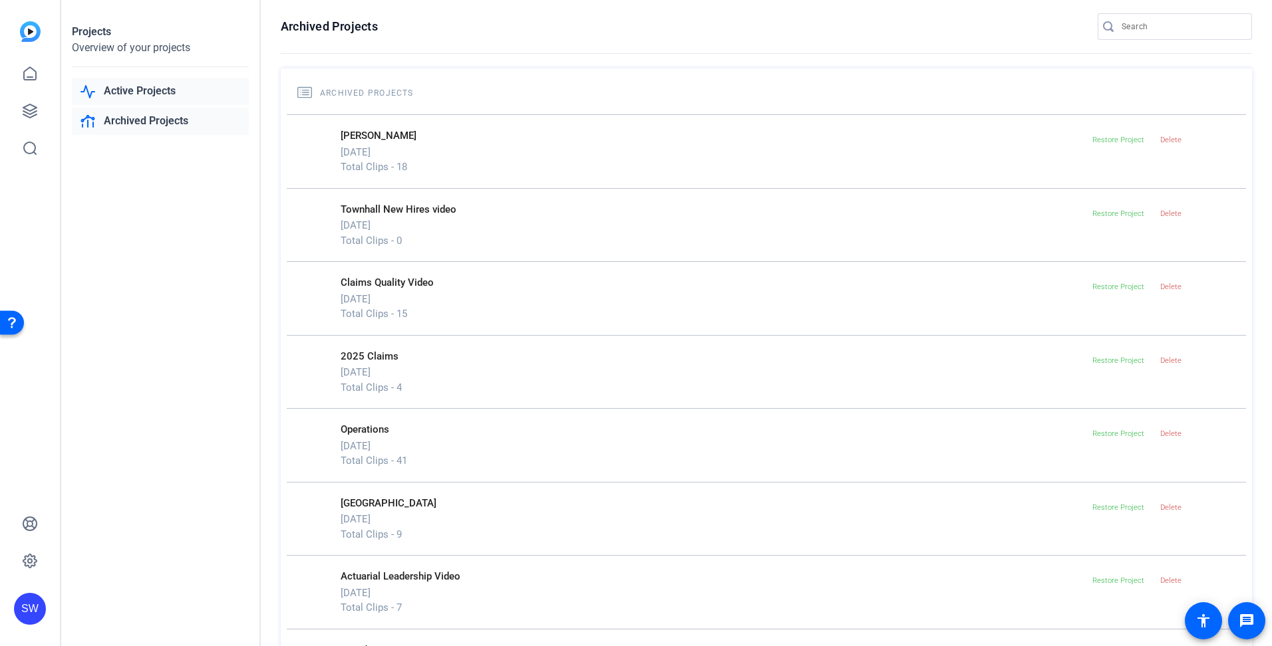
click at [118, 91] on link "Active Projects" at bounding box center [160, 91] width 177 height 27
